Goal: Transaction & Acquisition: Subscribe to service/newsletter

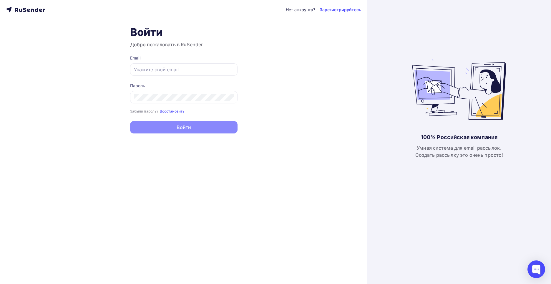
type input "[EMAIL_ADDRESS][DOMAIN_NAME]"
click at [180, 127] on button "Войти" at bounding box center [183, 127] width 107 height 12
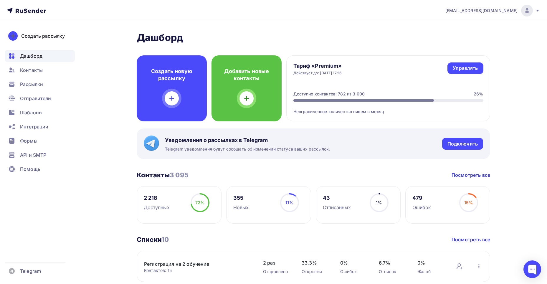
click at [505, 14] on div "[EMAIL_ADDRESS][DOMAIN_NAME]" at bounding box center [492, 11] width 94 height 12
click at [458, 28] on span "Аккаунт" at bounding box center [460, 25] width 19 height 7
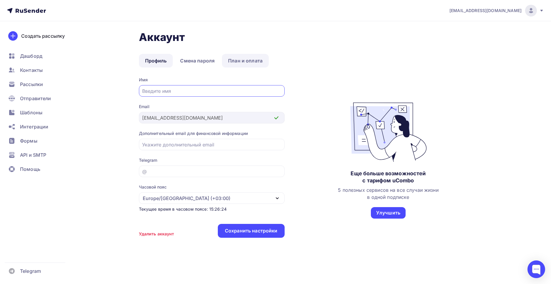
click at [251, 60] on link "План и оплата" at bounding box center [245, 61] width 47 height 14
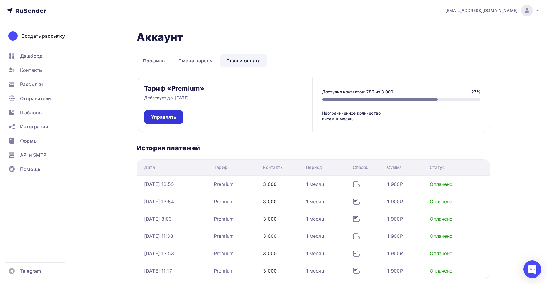
click at [169, 119] on span "Управлять" at bounding box center [163, 117] width 25 height 7
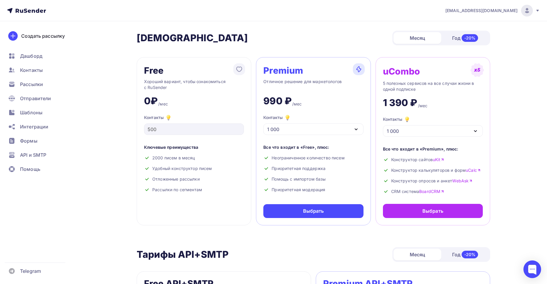
click at [355, 129] on icon "button" at bounding box center [355, 129] width 7 height 7
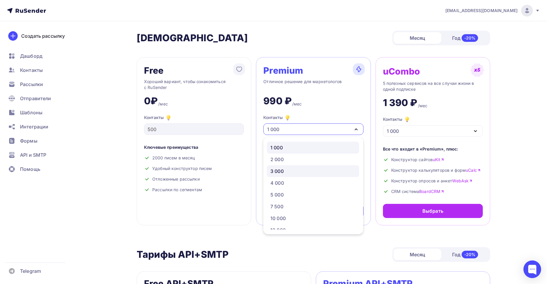
click at [315, 173] on div "3 000" at bounding box center [312, 171] width 85 height 7
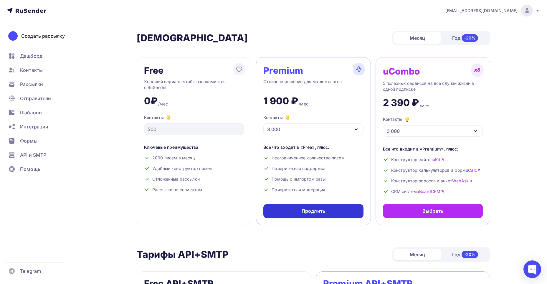
click at [337, 215] on div "Продлить" at bounding box center [313, 211] width 100 height 14
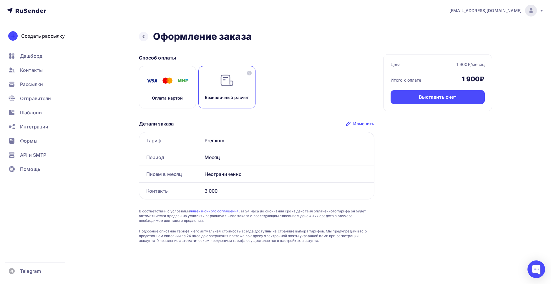
click at [229, 94] on div "Безналичный расчет" at bounding box center [226, 87] width 57 height 42
click at [424, 100] on div "Выставить счет" at bounding box center [438, 97] width 38 height 7
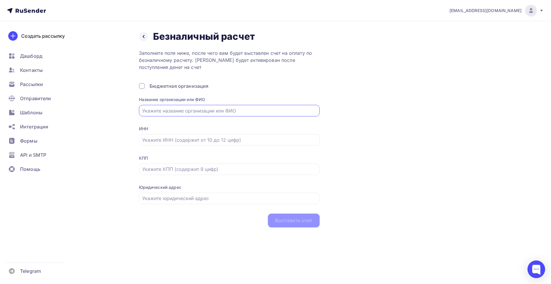
type input "ООО «ТахоТренд М»"
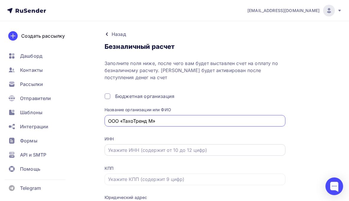
click at [140, 147] on input "text" at bounding box center [195, 150] width 174 height 7
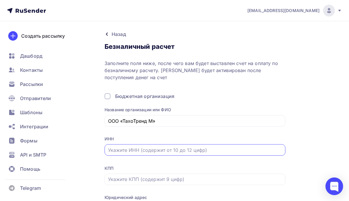
paste input "9717168807"
type input "9717168807"
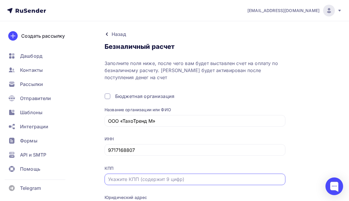
click at [140, 176] on input "text" at bounding box center [195, 179] width 174 height 7
paste input "770501001"
type input "770501001"
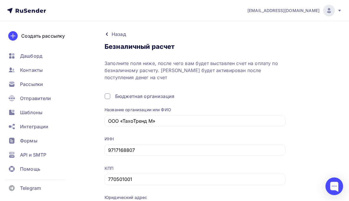
paste input "115184, г. [GEOGRAPHIC_DATA], вн. тер. г. Муниципальный округ [GEOGRAPHIC_DATA]…"
type input "115184, г. [GEOGRAPHIC_DATA], вн. тер. г. Муниципальный округ [GEOGRAPHIC_DATA]…"
click at [317, 122] on div "Назад Безналичный расчет Безналичный расчет Заполните поля ниже, после чего вам…" at bounding box center [215, 133] width 220 height 207
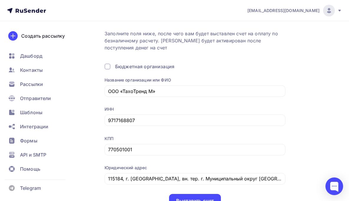
scroll to position [50, 0]
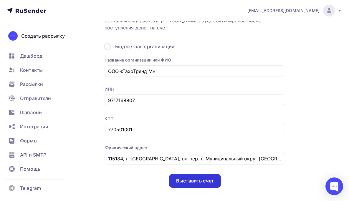
click at [214, 178] on div "Выставить счет" at bounding box center [195, 181] width 38 height 7
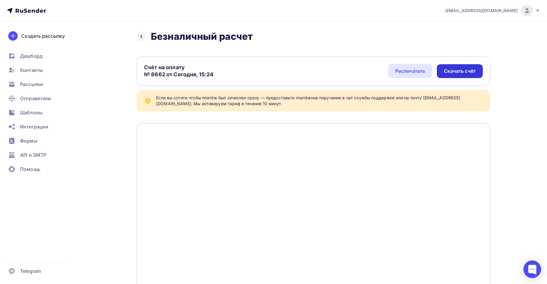
click at [455, 71] on div "Скачать счёт" at bounding box center [460, 71] width 32 height 7
